Goal: Information Seeking & Learning: Learn about a topic

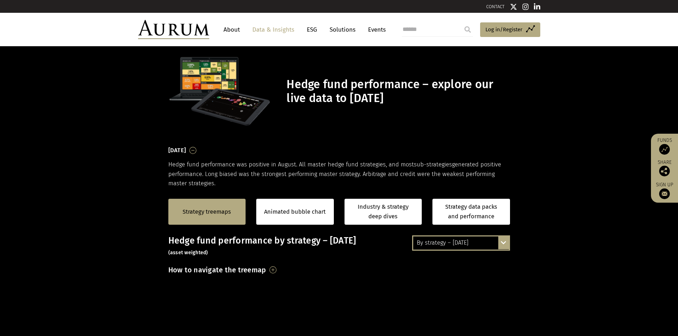
click at [202, 211] on link "Strategy treemaps" at bounding box center [207, 211] width 48 height 9
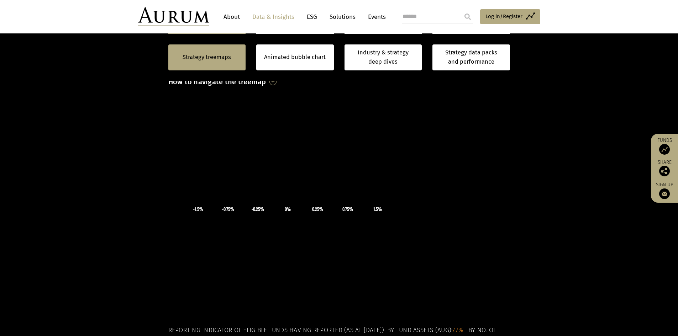
click at [237, 123] on icon at bounding box center [287, 124] width 107 height 53
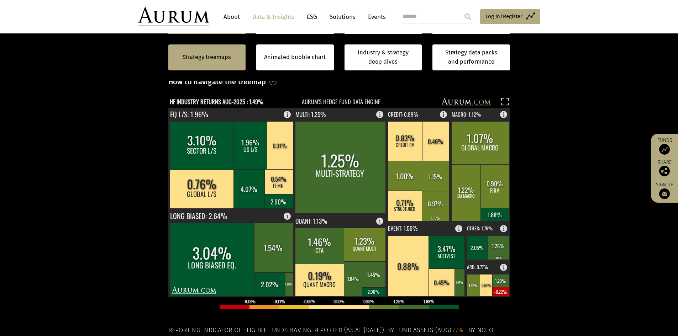
scroll to position [108, 0]
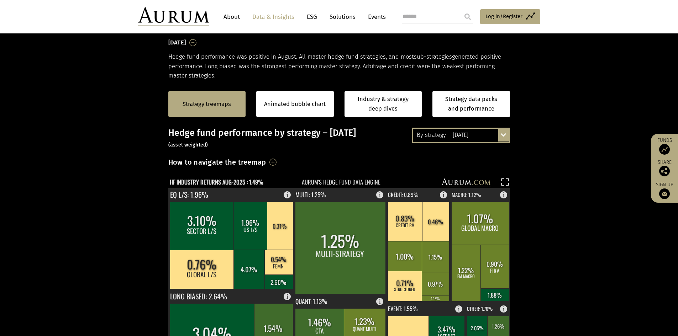
drag, startPoint x: 337, startPoint y: 157, endPoint x: 311, endPoint y: 139, distance: 31.9
click at [337, 156] on div "How to navigate the treemap Hovering over one of the coloured boxes in the char…" at bounding box center [339, 164] width 342 height 17
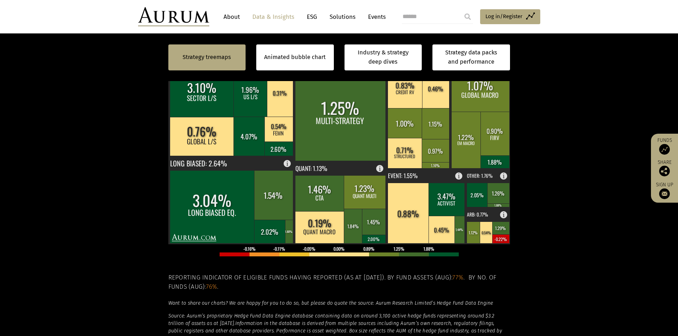
scroll to position [250, 0]
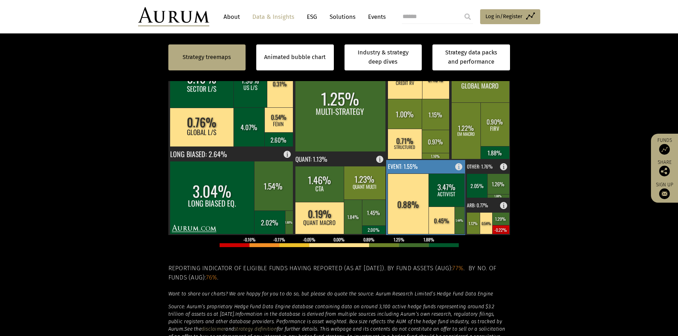
click at [412, 166] on text "EVENT: 1.55%" at bounding box center [403, 166] width 30 height 9
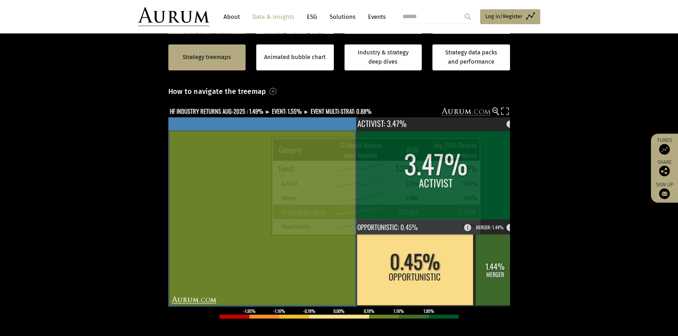
scroll to position [143, 0]
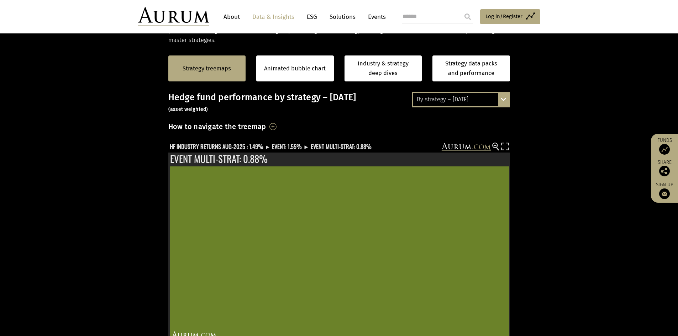
click at [59, 200] on section "Strategy treemaps Animated bubble chart Industry & strategy deep dives Strategy…" at bounding box center [339, 267] width 678 height 445
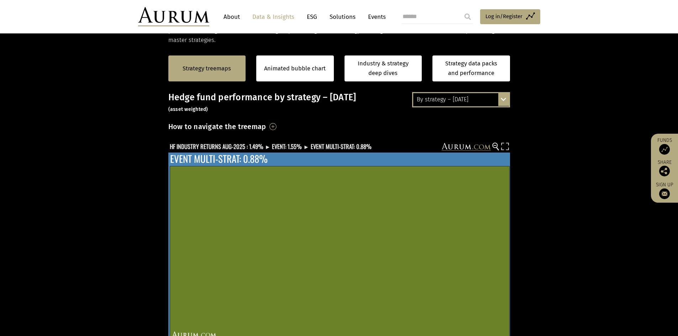
click at [189, 154] on text "EVENT MULTI-STRAT: 0.88%" at bounding box center [218, 159] width 97 height 14
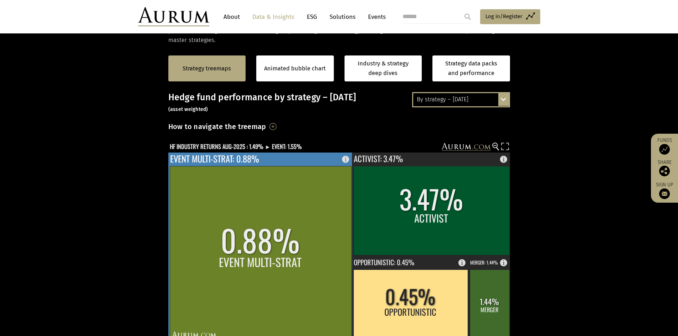
click at [186, 154] on text "EVENT MULTI-STRAT: 0.88%" at bounding box center [214, 158] width 89 height 13
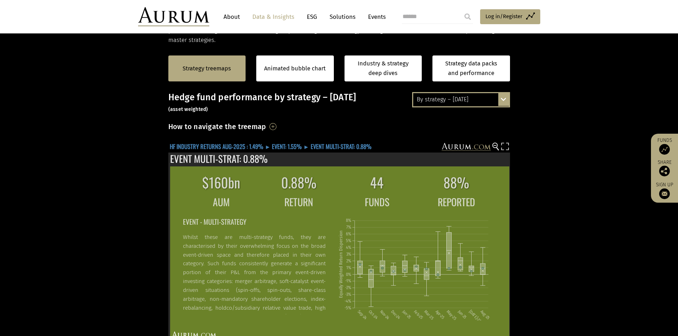
click at [215, 147] on text "HF INDUSTRY RETURNS AUG-2025 : 1.49% ► EVENT: 1.55% ► EVENT MULTI-STRAT: 0.88%" at bounding box center [271, 146] width 202 height 9
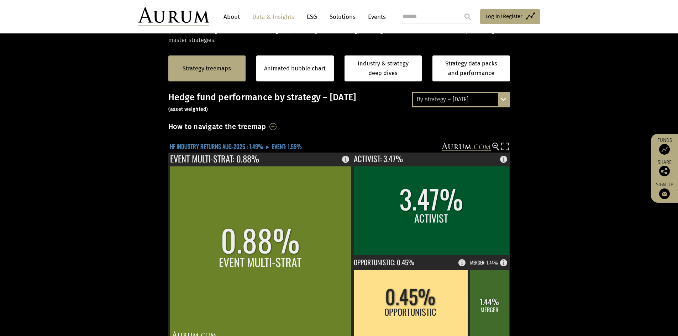
click at [240, 145] on text "HF INDUSTRY RETURNS AUG-2025 : 1.49% ► EVENT: 1.55%" at bounding box center [236, 146] width 132 height 9
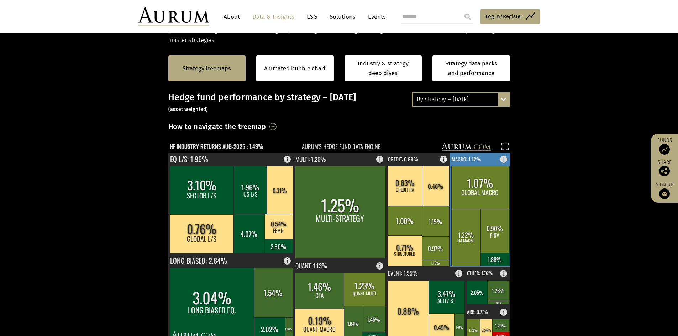
click at [470, 165] on rect at bounding box center [480, 210] width 61 height 114
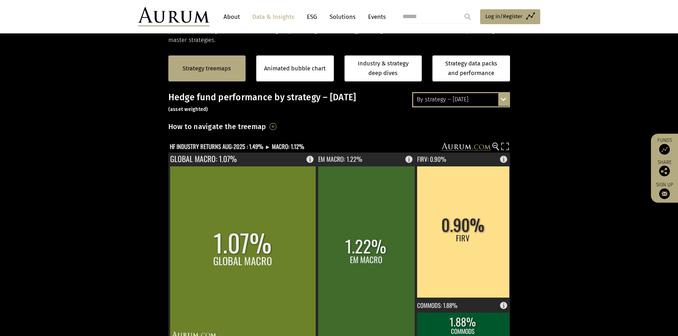
click at [596, 228] on section "Strategy treemaps Animated bubble chart Industry & strategy deep dives Strategy…" at bounding box center [339, 267] width 678 height 445
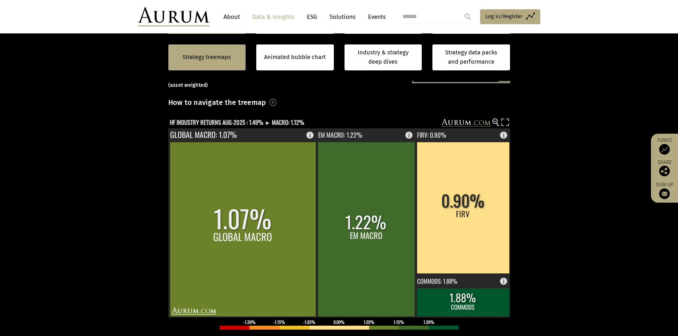
scroll to position [179, 0]
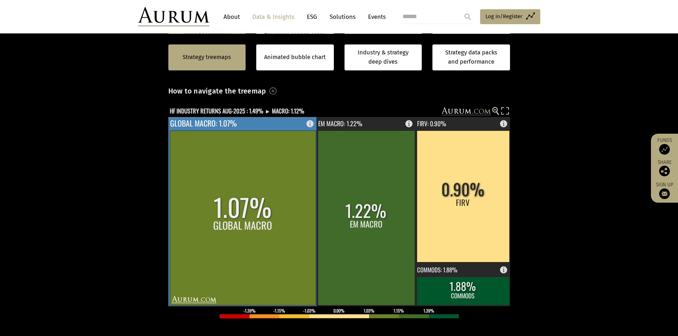
click at [240, 171] on rect at bounding box center [243, 218] width 146 height 175
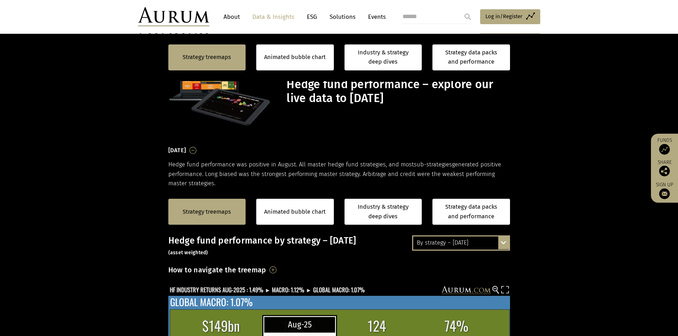
scroll to position [179, 0]
